Goal: Task Accomplishment & Management: Manage account settings

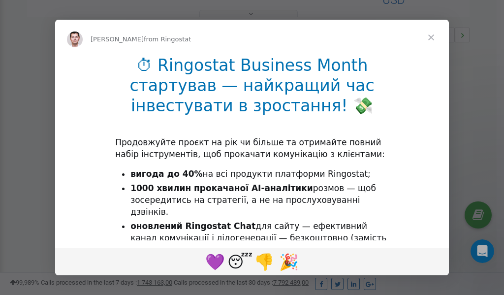
click at [432, 39] on span "Close" at bounding box center [431, 37] width 35 height 35
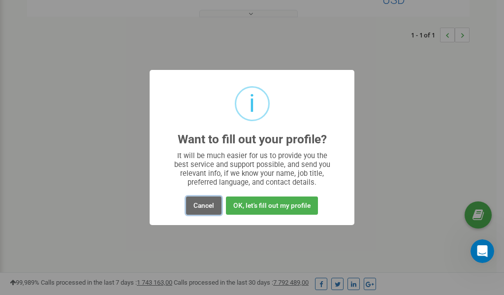
click at [198, 206] on button "Cancel" at bounding box center [203, 205] width 35 height 18
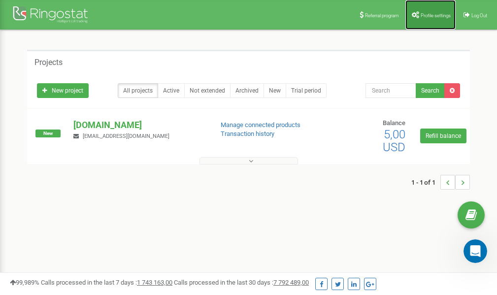
click at [426, 15] on span "Profile settings" at bounding box center [436, 15] width 30 height 5
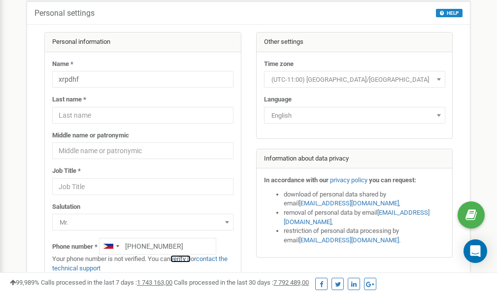
click at [185, 259] on link "verify it" at bounding box center [180, 258] width 20 height 7
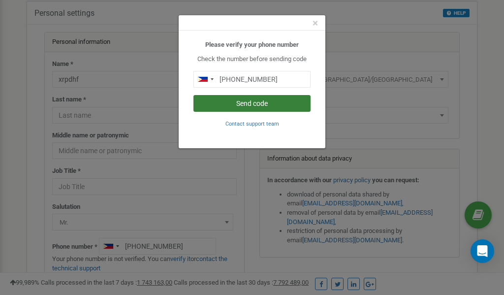
click at [250, 103] on button "Send code" at bounding box center [252, 103] width 117 height 17
